Goal: Communication & Community: Answer question/provide support

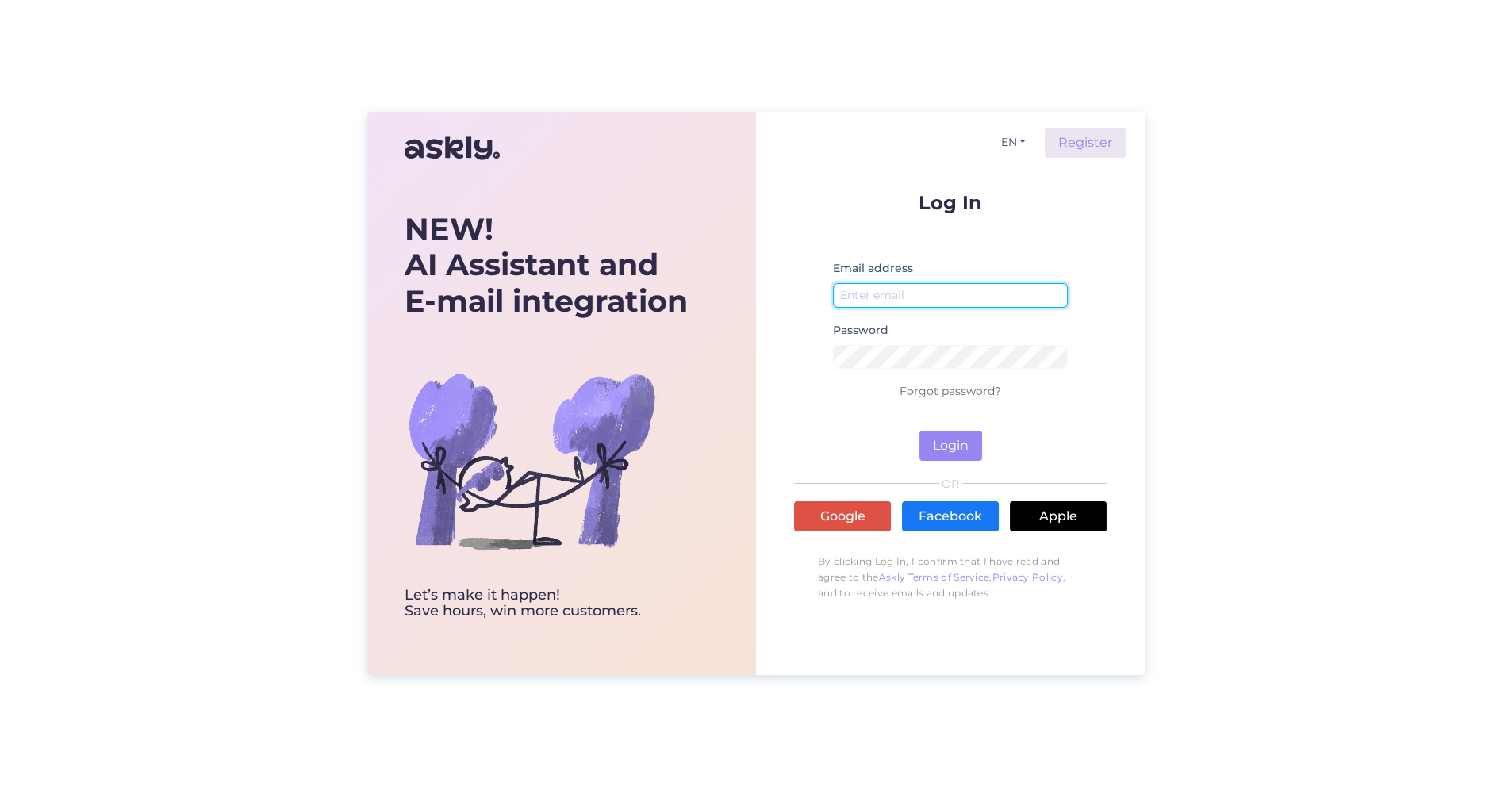
click at [880, 296] on input "email" at bounding box center [950, 296] width 235 height 25
type input "[EMAIL_ADDRESS][DOMAIN_NAME]"
click at [947, 448] on button "Login" at bounding box center [951, 445] width 63 height 30
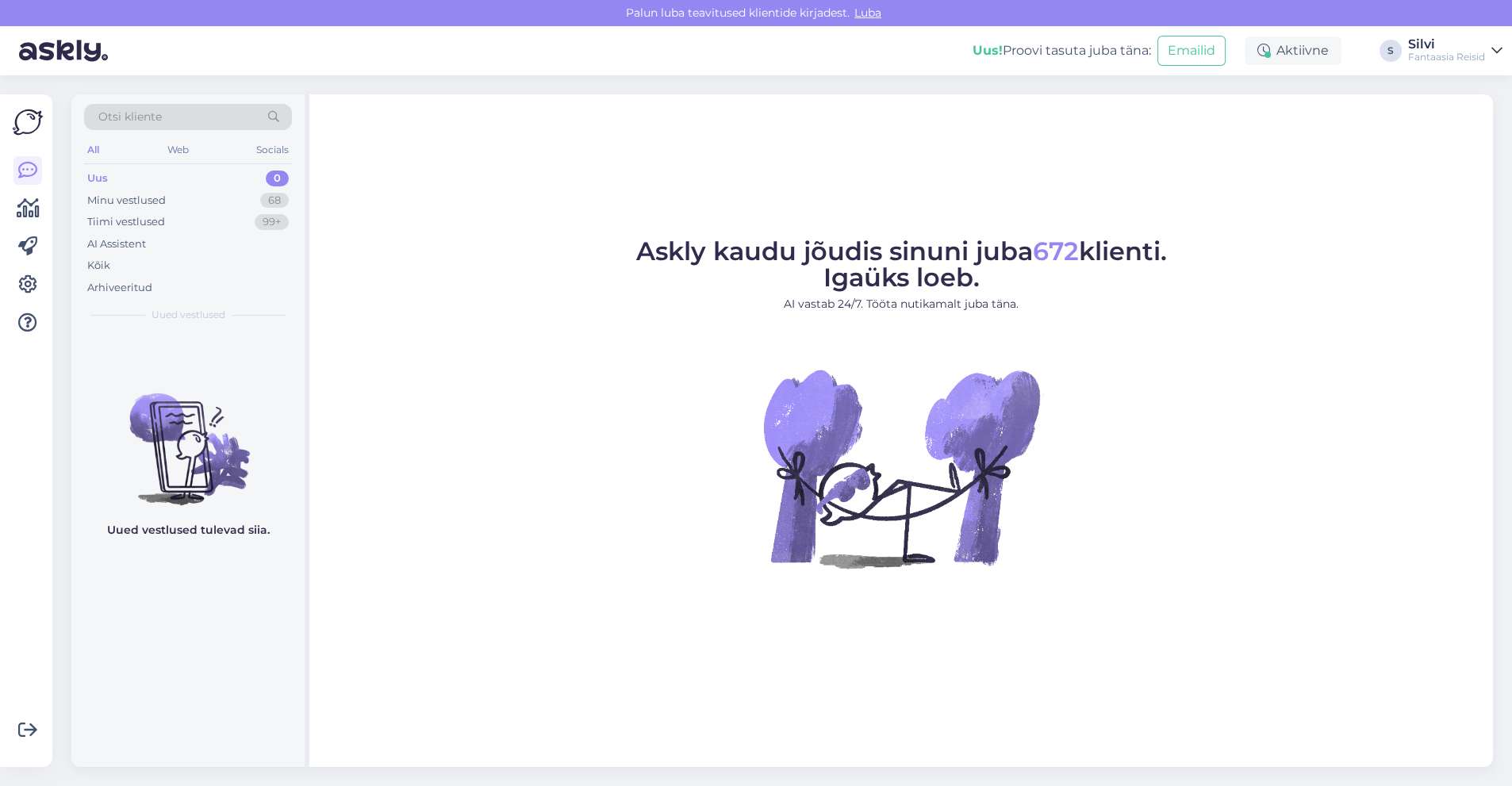
click at [93, 150] on div "All" at bounding box center [93, 150] width 18 height 20
click at [95, 181] on div "Uus" at bounding box center [97, 178] width 20 height 16
click at [98, 197] on div "Minu vestlused" at bounding box center [126, 200] width 79 height 16
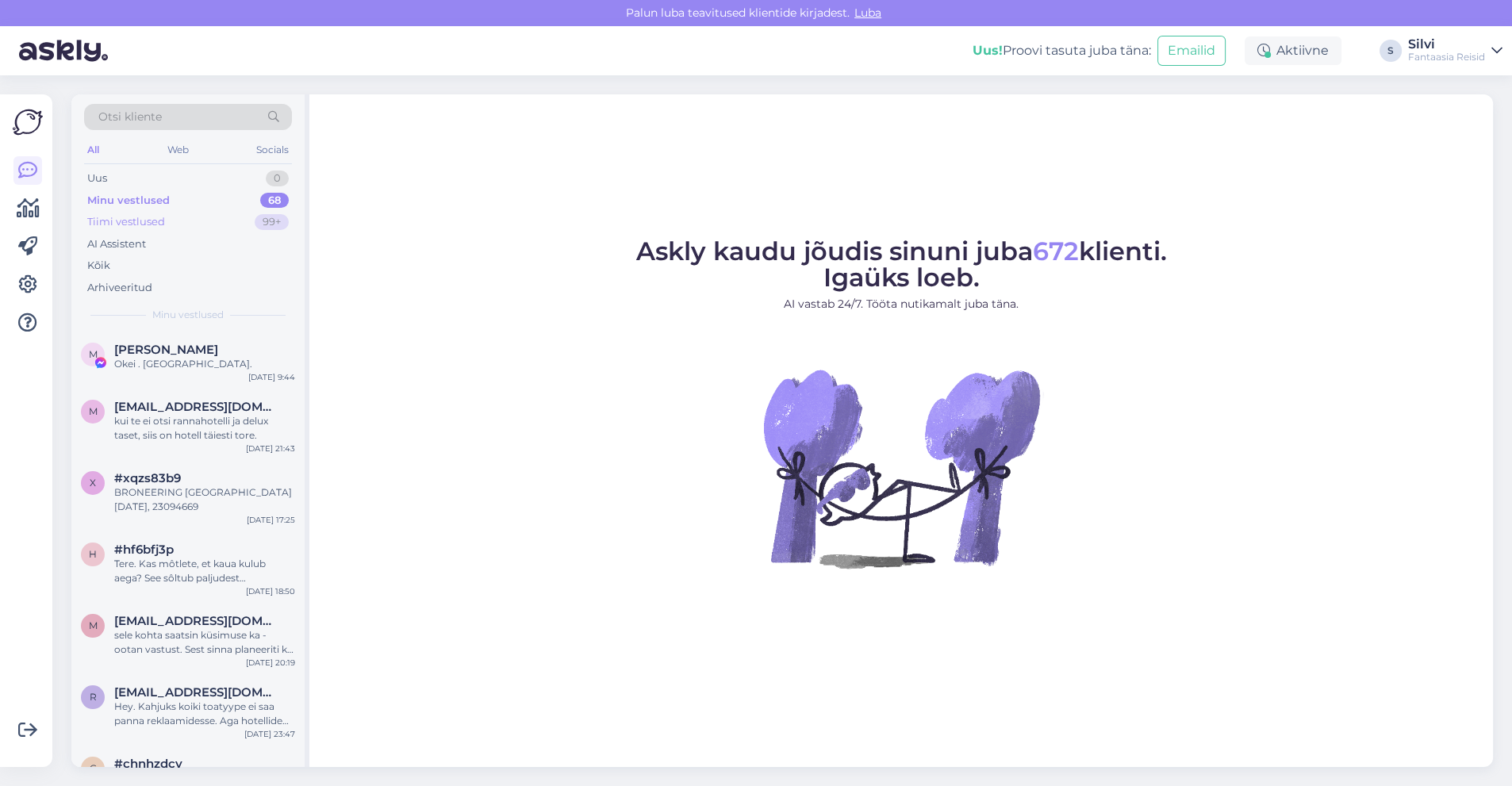
click at [104, 220] on div "Tiimi vestlused" at bounding box center [126, 222] width 78 height 16
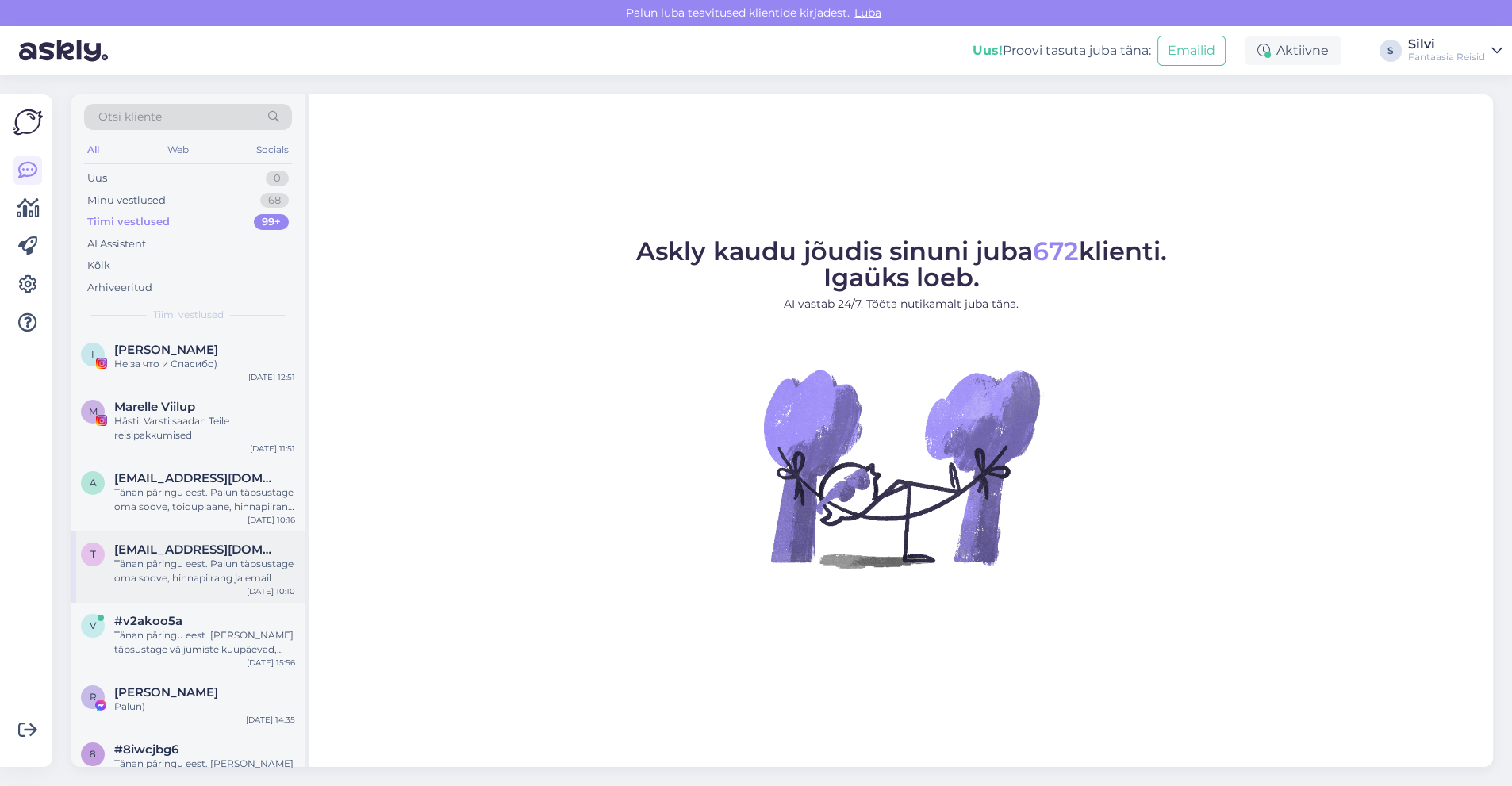
click at [187, 553] on span "[EMAIL_ADDRESS][DOMAIN_NAME]" at bounding box center [197, 550] width 165 height 14
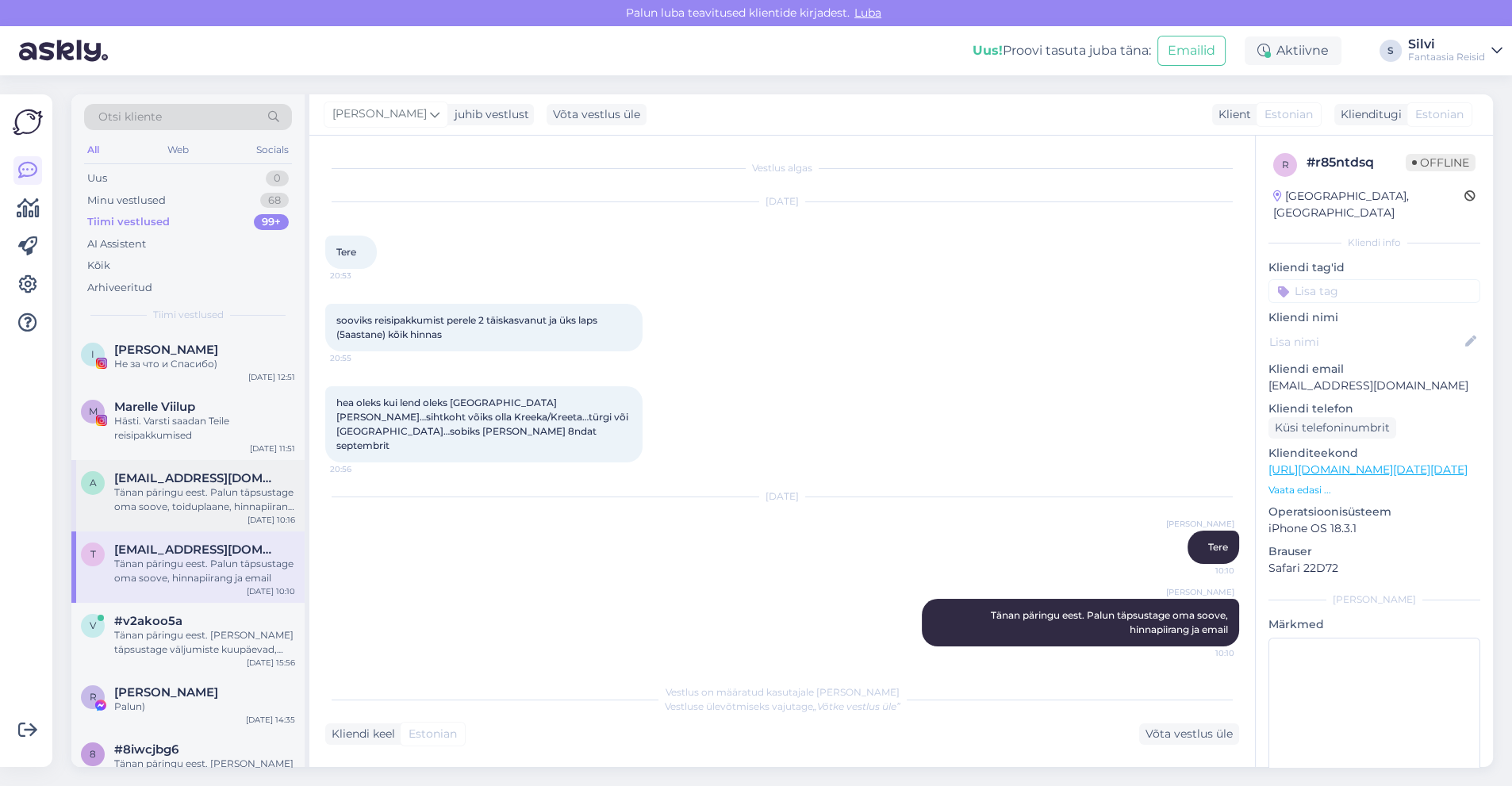
click at [183, 490] on div "Tänan päringu eest. Palun täpsustage oma soove, toiduplaane, hinnapiirang ja em…" at bounding box center [205, 500] width 181 height 29
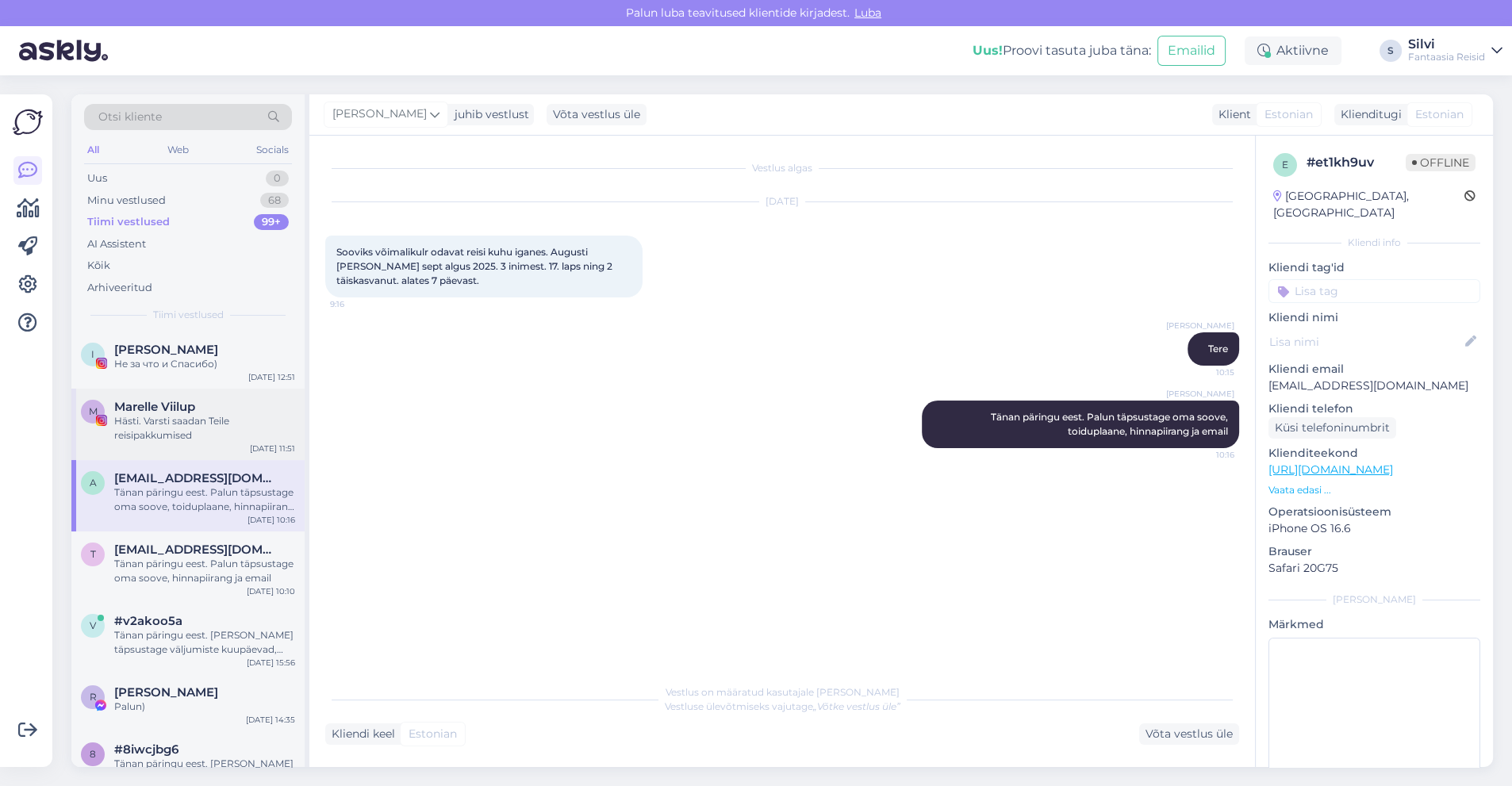
click at [188, 416] on div "Hästi. Varsti saadan Teile reisipakkumised" at bounding box center [205, 428] width 181 height 29
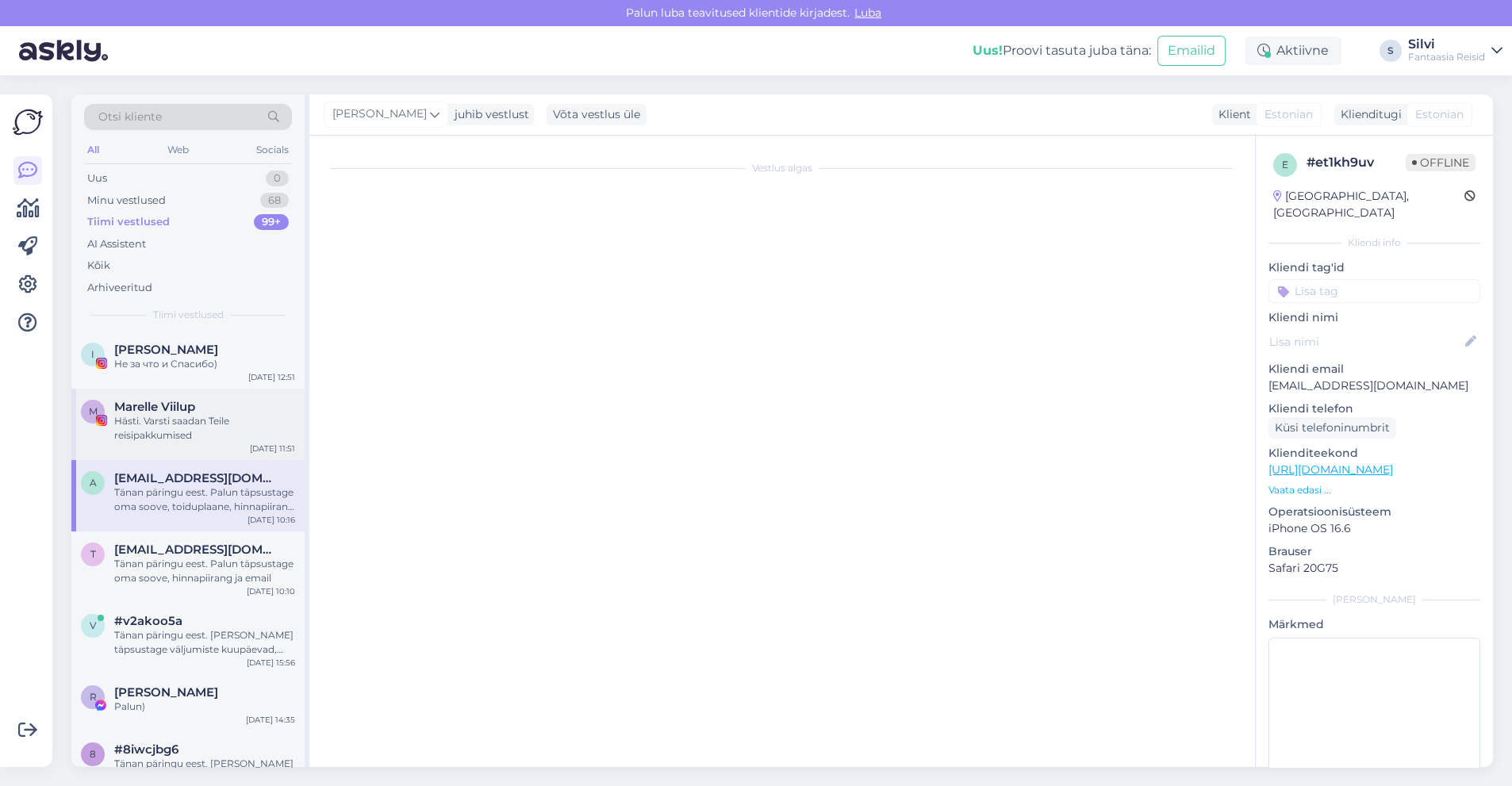
scroll to position [199, 0]
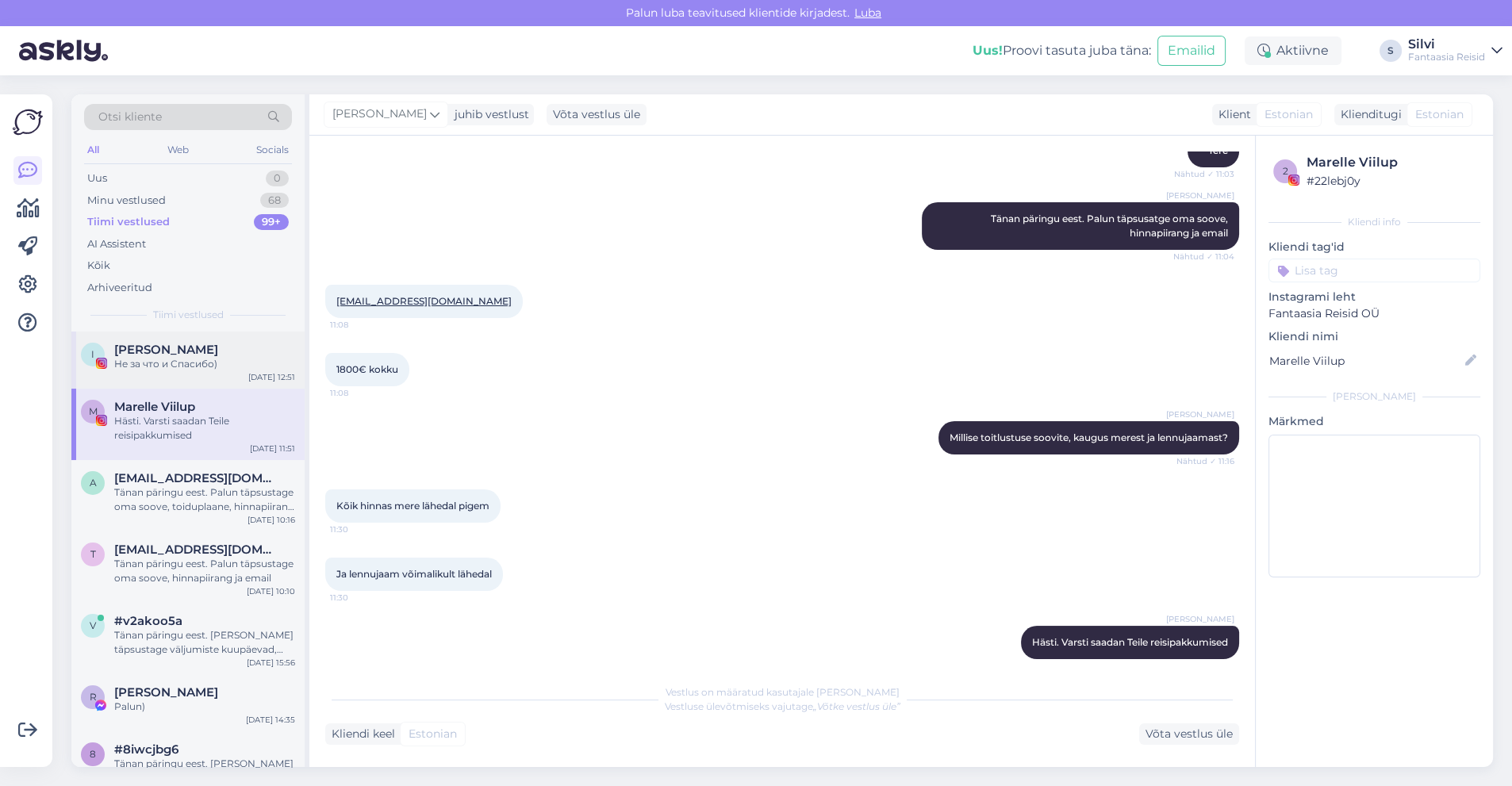
click at [172, 357] on div "Не за что и Спасибо)" at bounding box center [205, 364] width 181 height 14
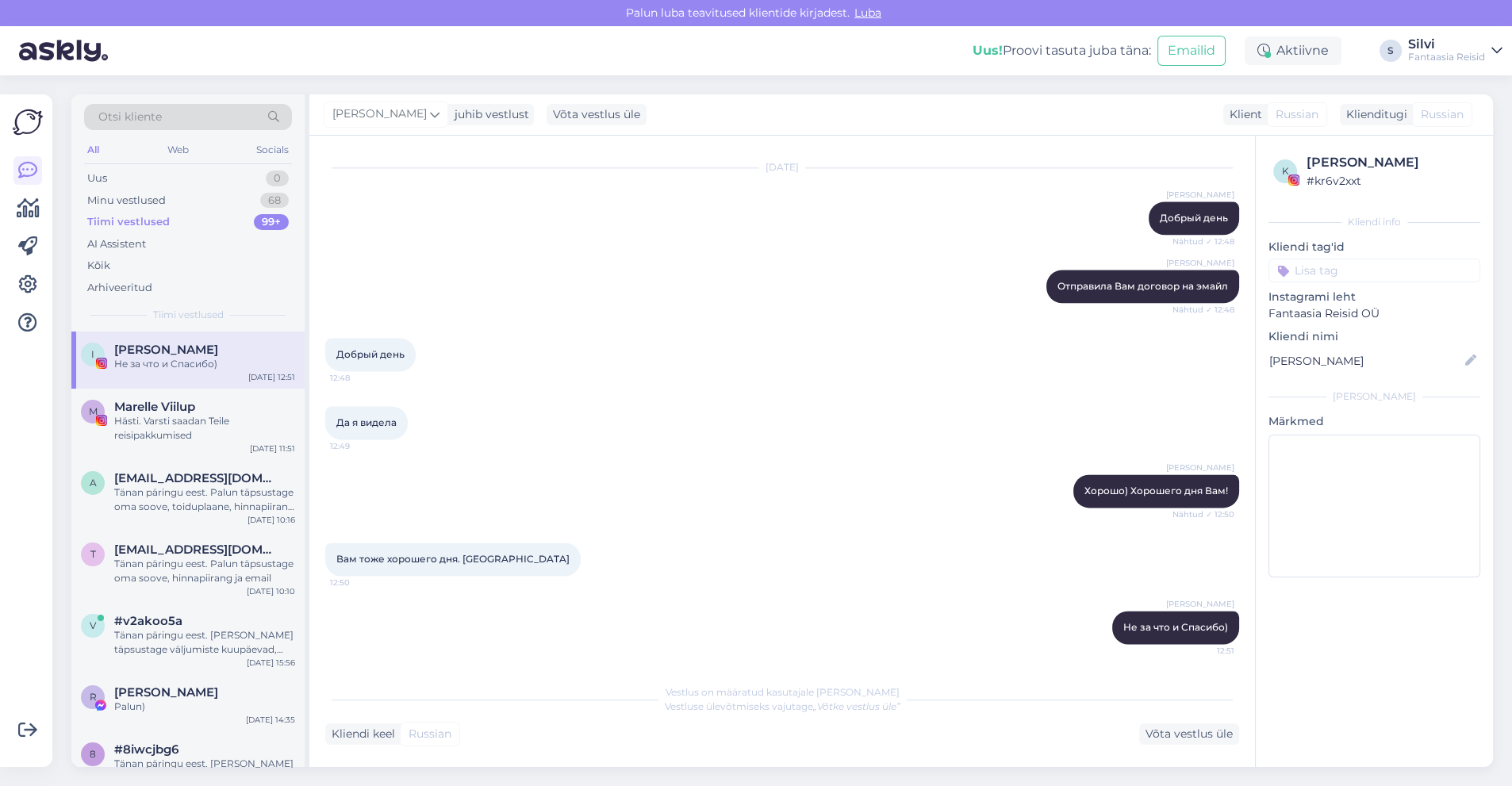
scroll to position [3275, 0]
click at [172, 417] on div "Hästi. Varsti saadan Teile reisipakkumised" at bounding box center [205, 428] width 181 height 29
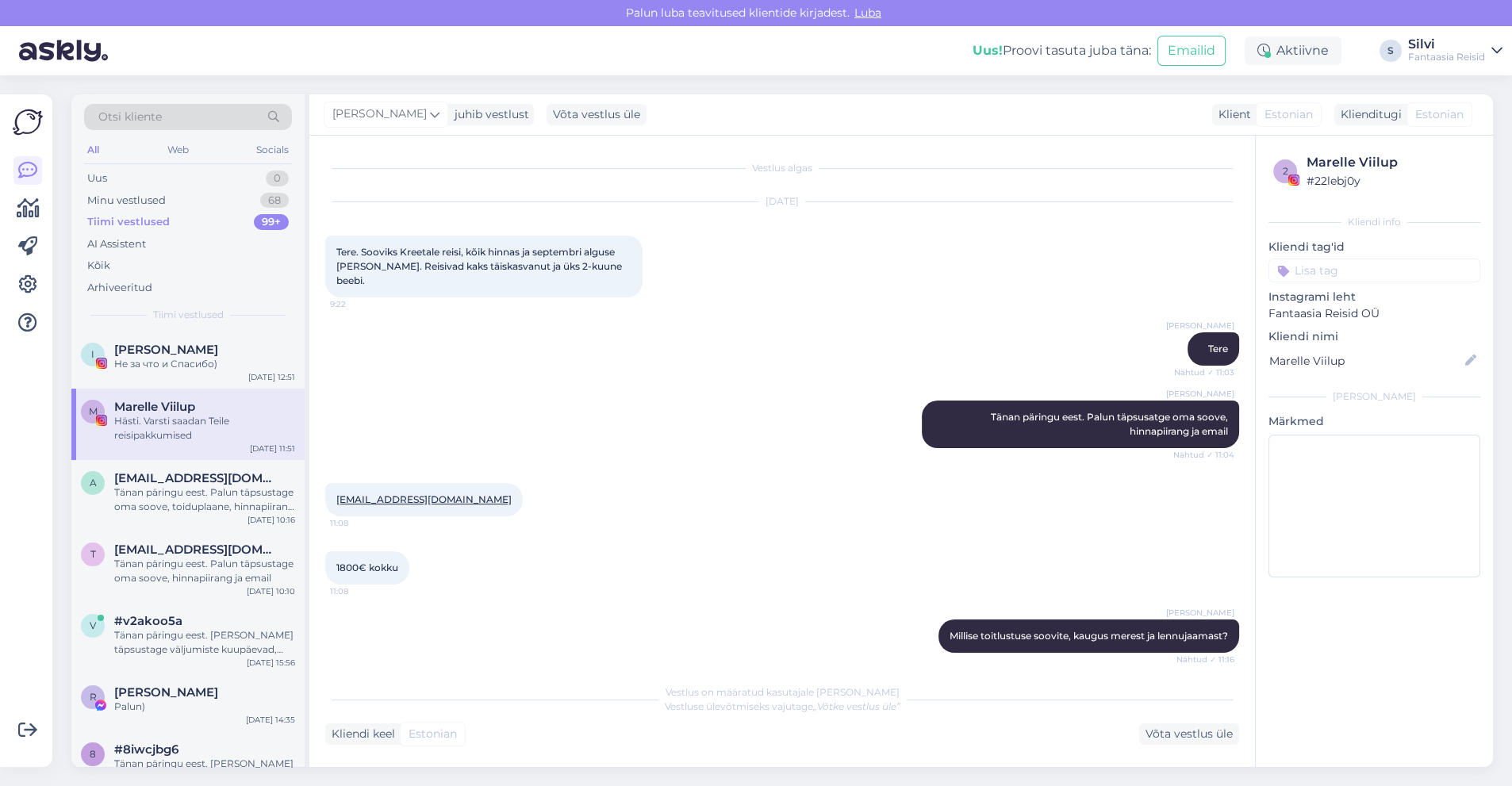
scroll to position [199, 0]
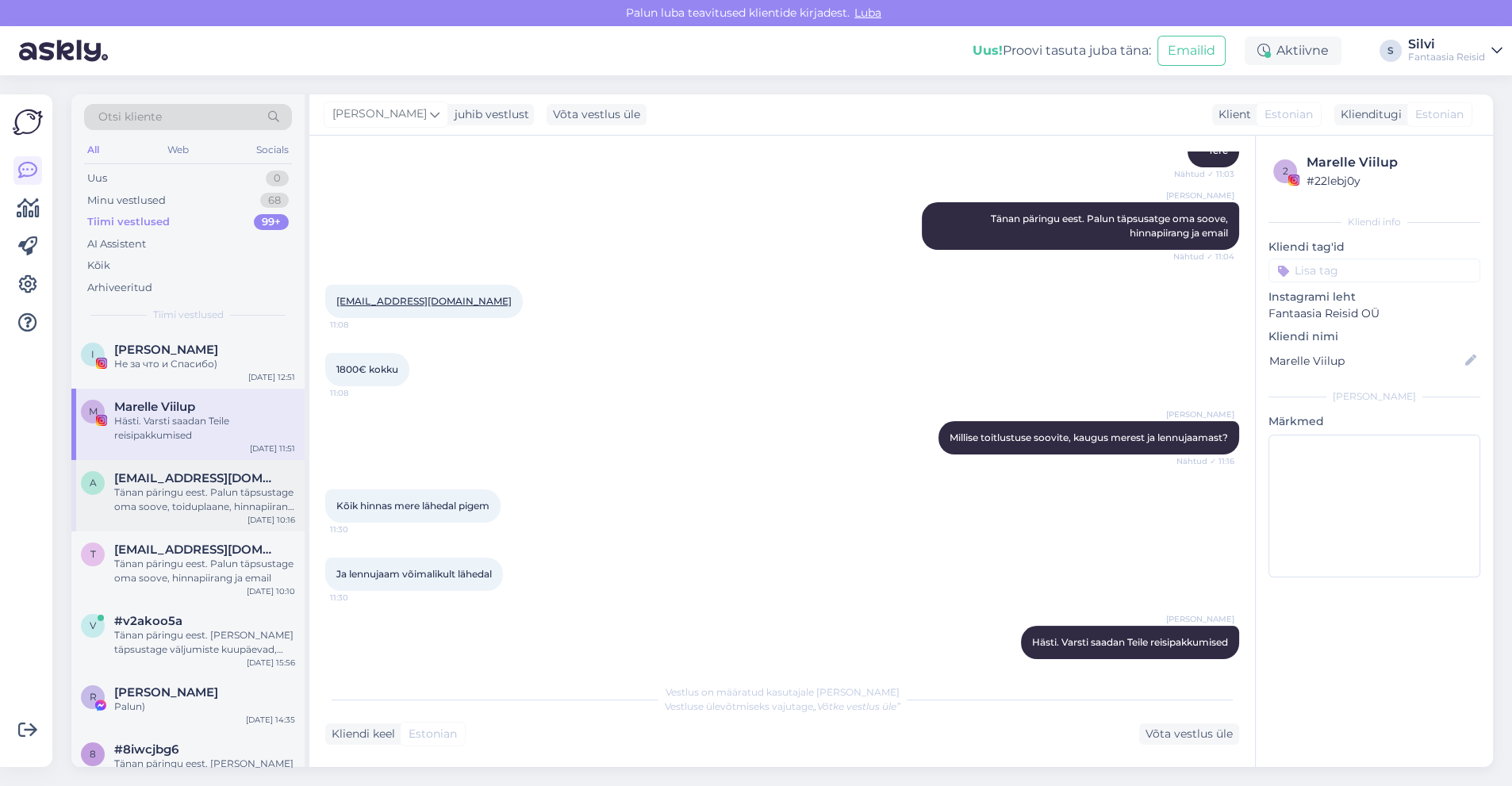
click at [197, 487] on div "Tänan päringu eest. Palun täpsustage oma soove, toiduplaane, hinnapiirang ja em…" at bounding box center [205, 500] width 181 height 29
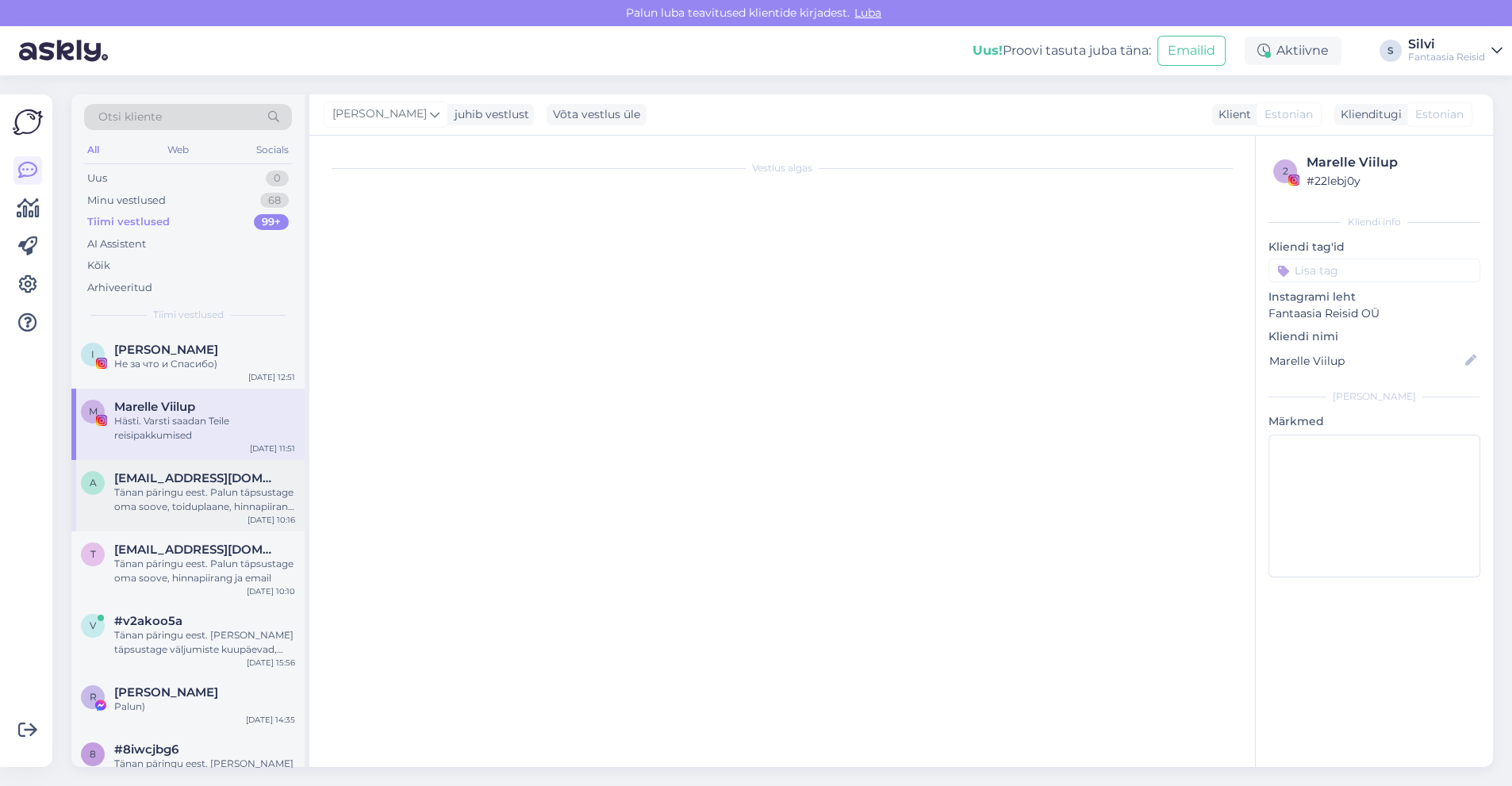
scroll to position [0, 0]
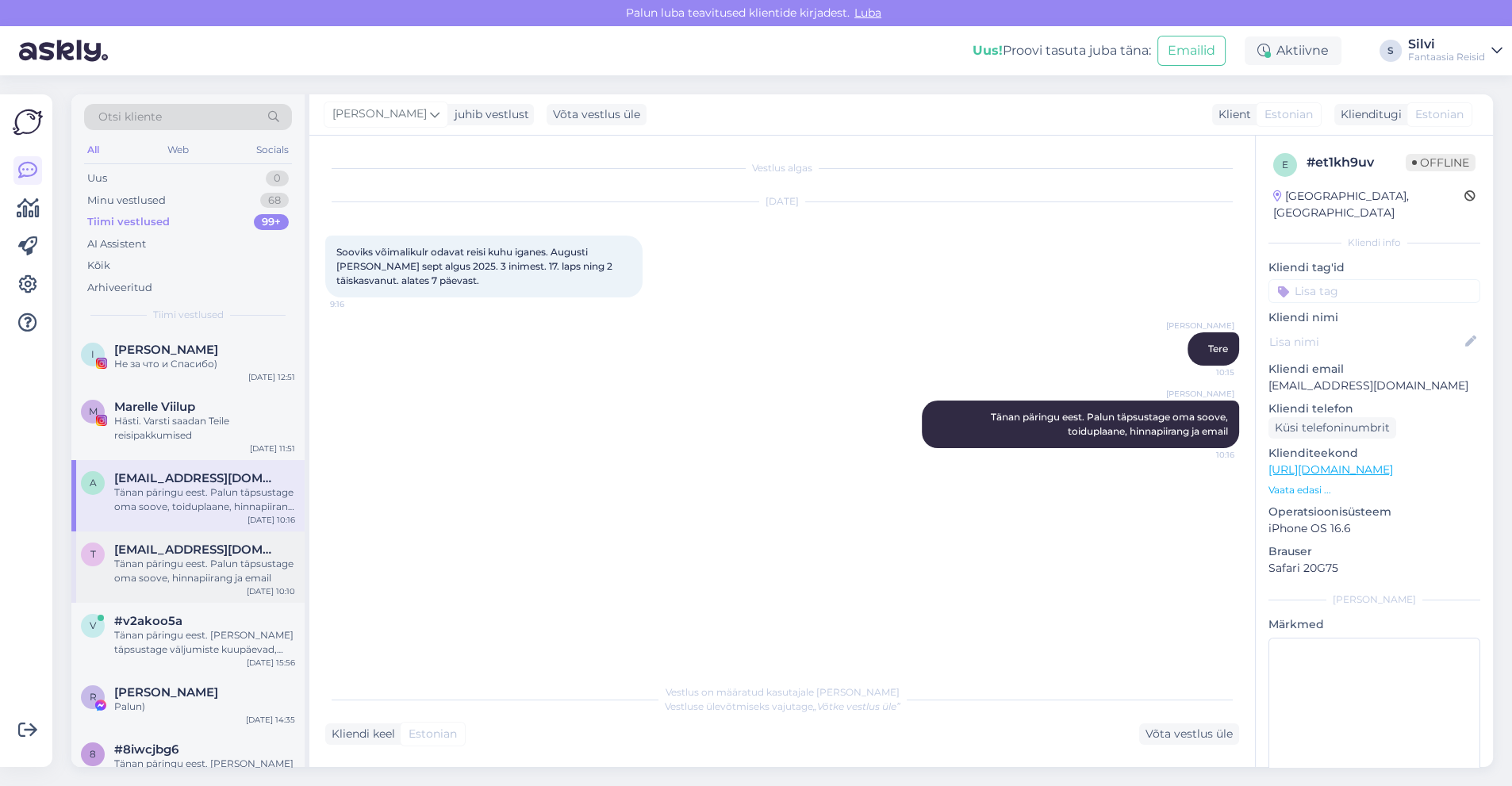
click at [175, 560] on div "Tänan päringu eest. Palun täpsustage oma soove, hinnapiirang ja email" at bounding box center [205, 571] width 181 height 29
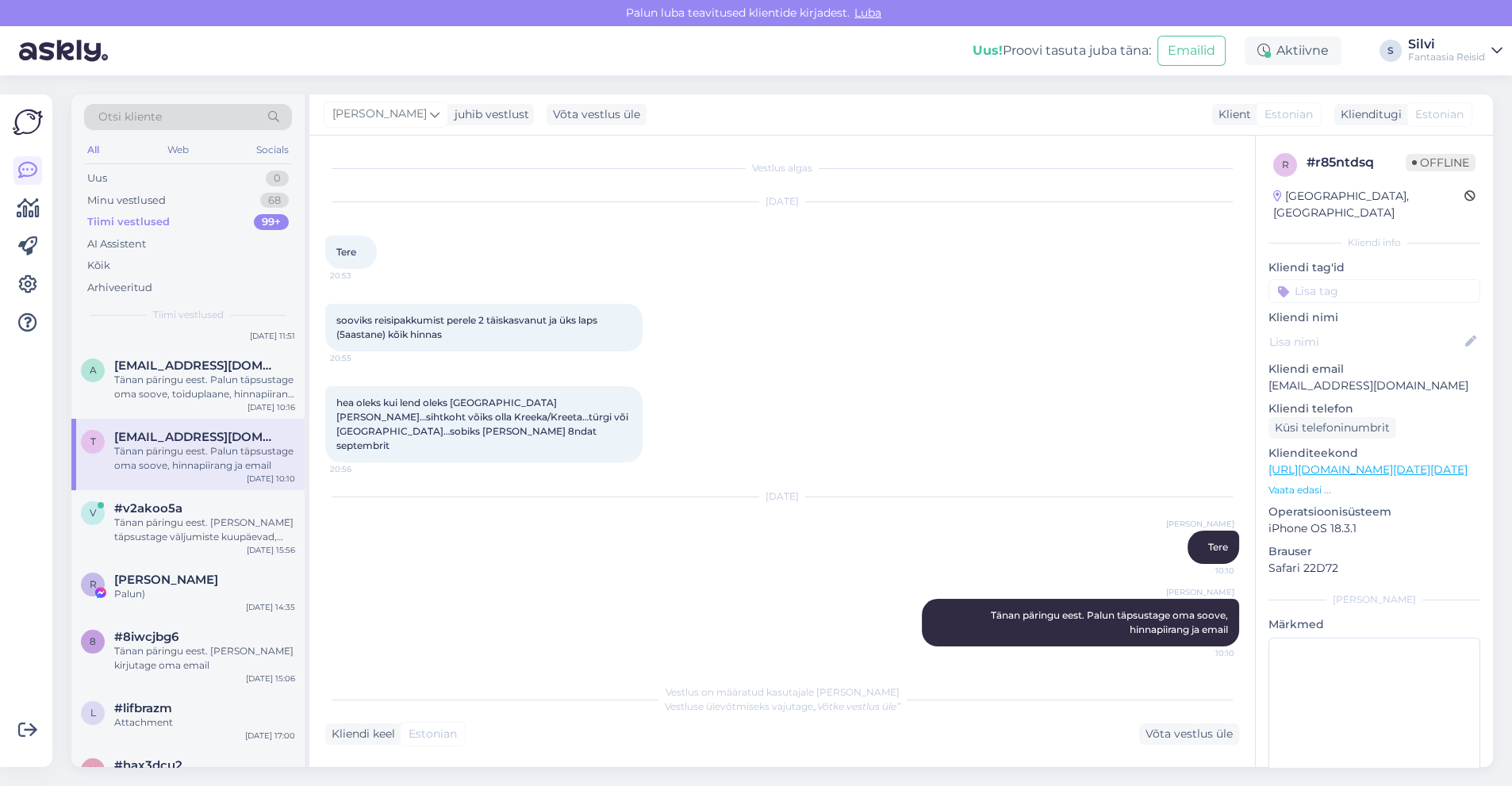
scroll to position [190, 0]
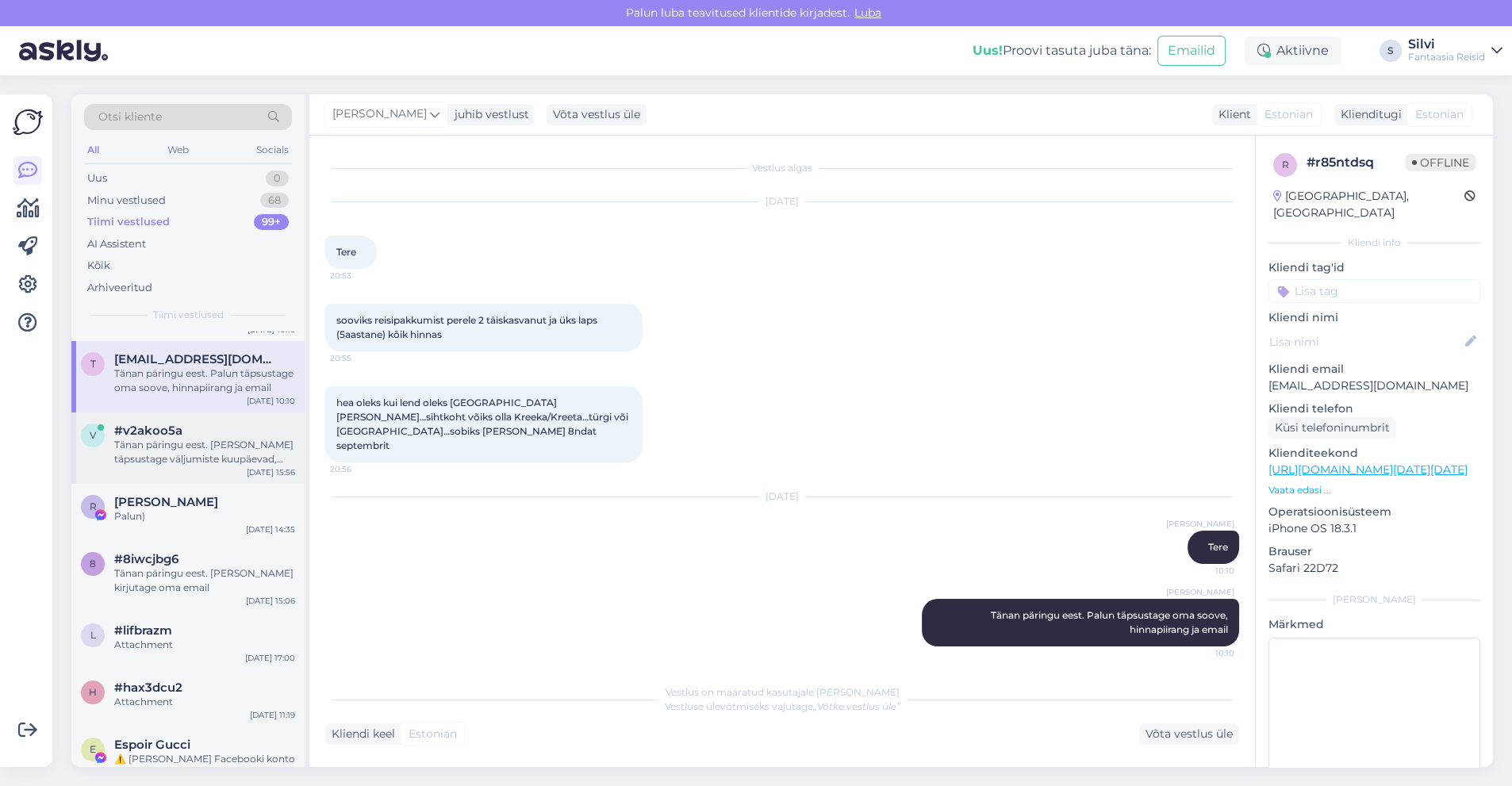
click at [168, 447] on div "Tänan päringu eest. [PERSON_NAME] täpsustage väljumiste kuupäevad, oma soove ja…" at bounding box center [205, 452] width 181 height 29
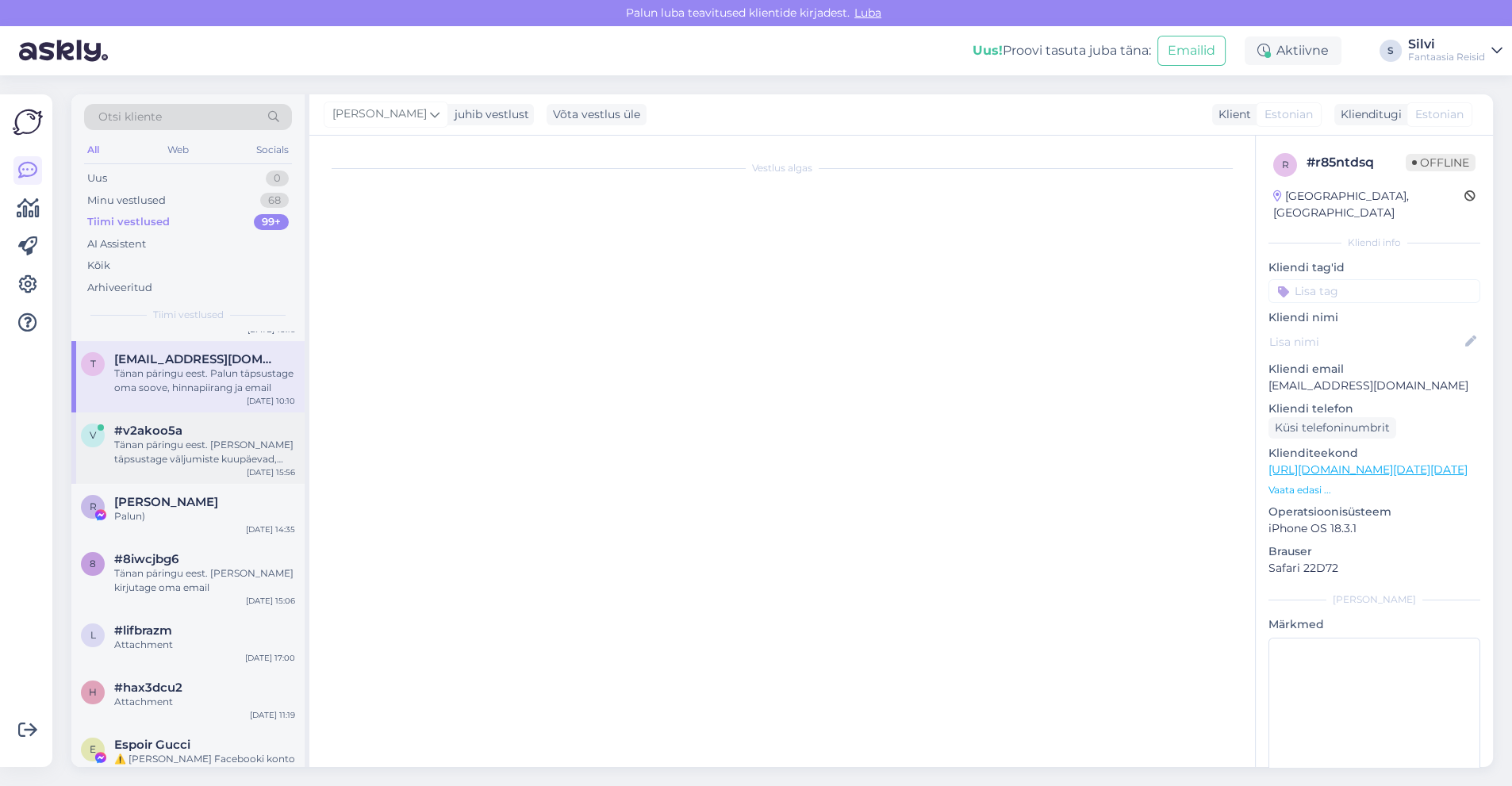
scroll to position [8, 0]
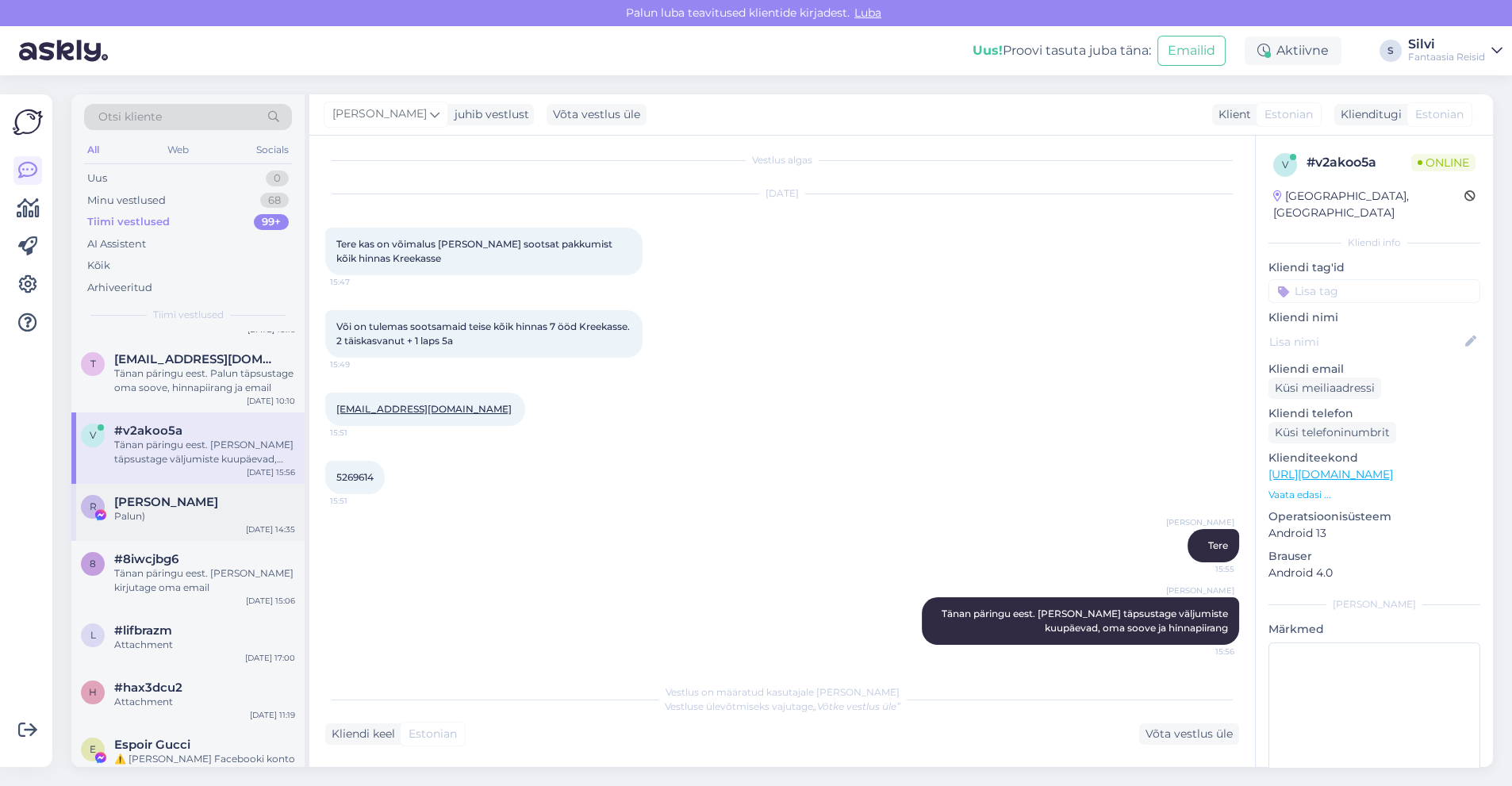
click at [174, 508] on span "[PERSON_NAME]" at bounding box center [166, 502] width 104 height 14
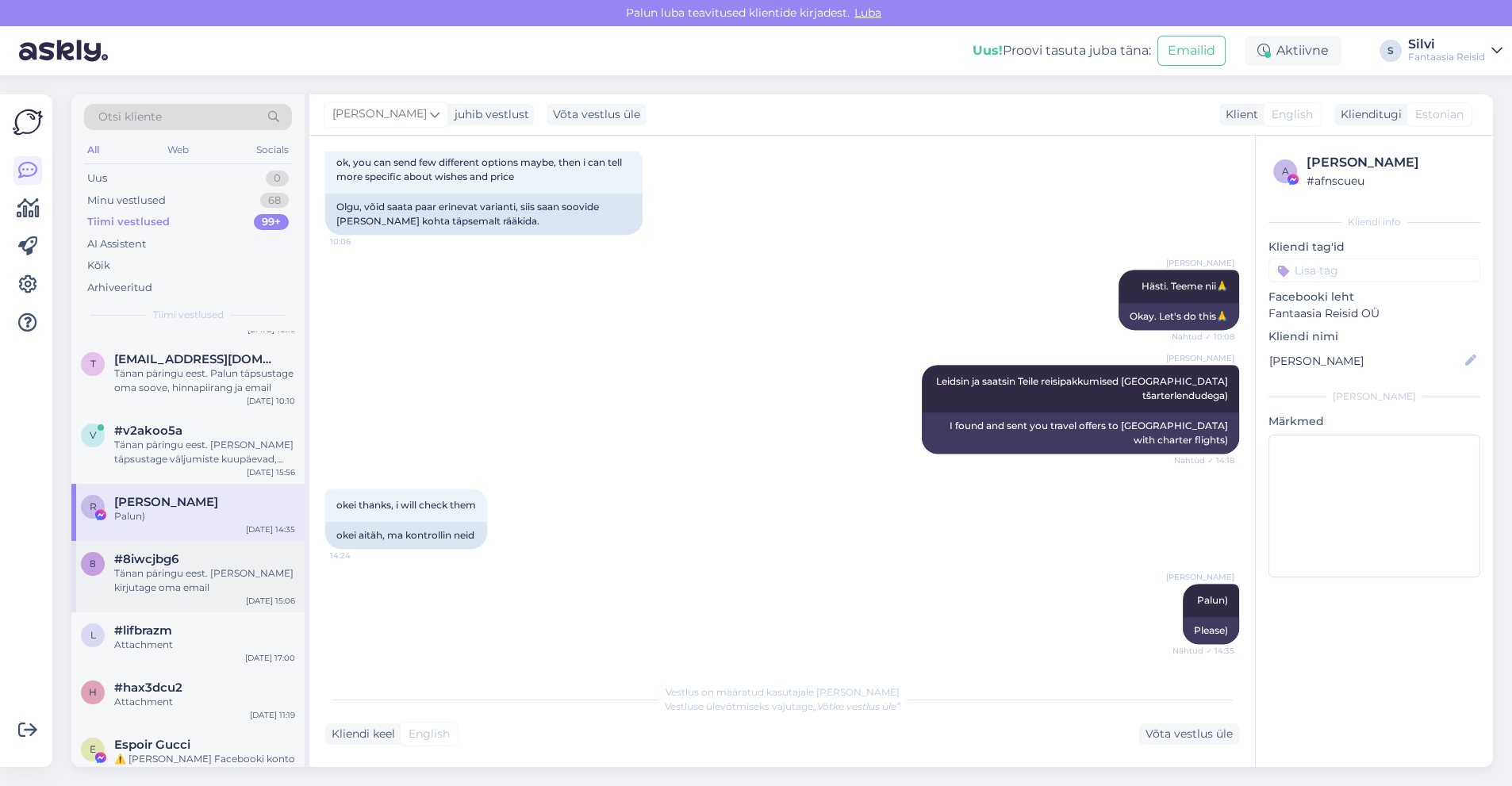
click at [174, 563] on span "#8iwcjbg6" at bounding box center [147, 559] width 65 height 14
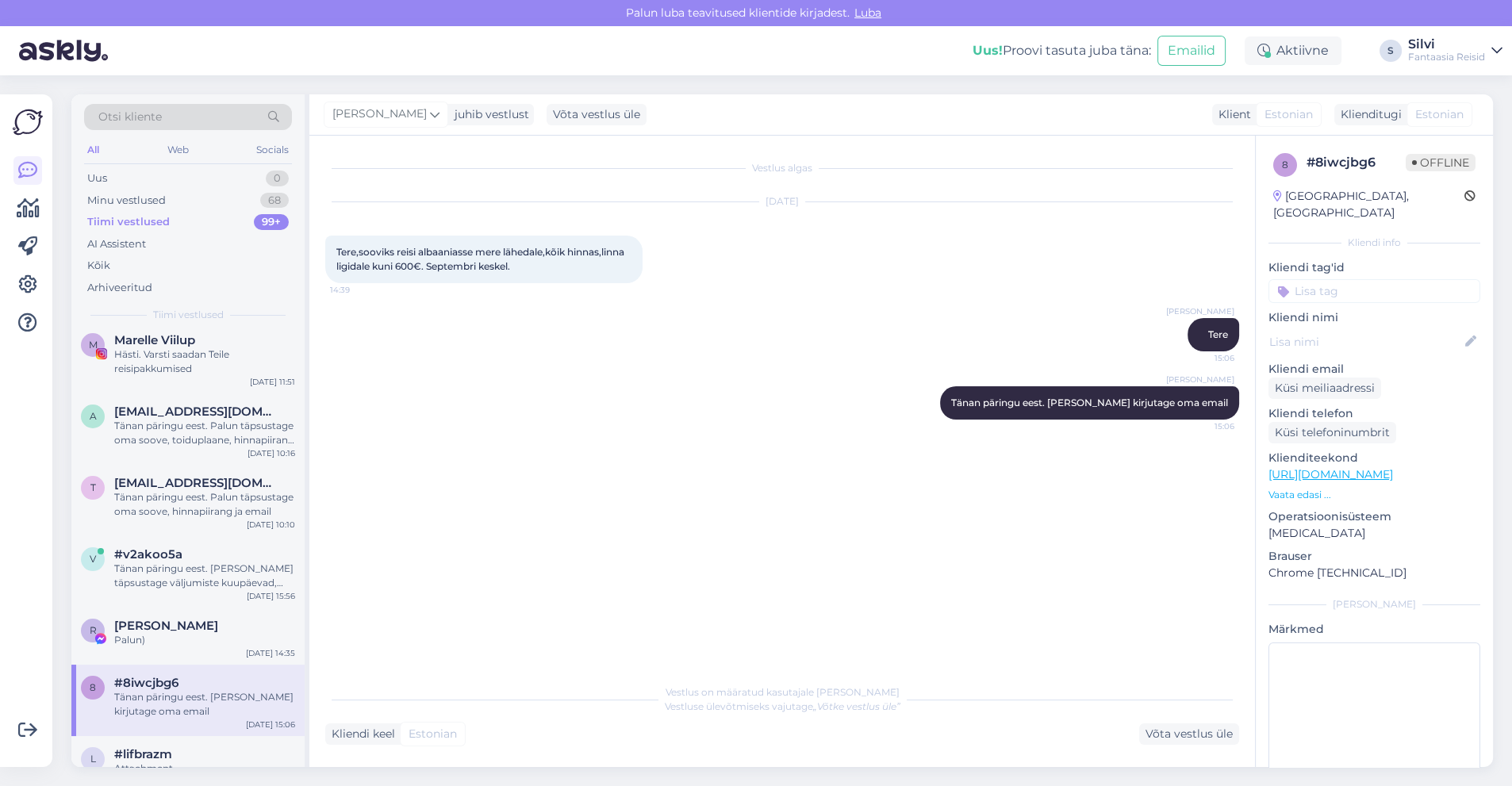
scroll to position [0, 0]
